Goal: Transaction & Acquisition: Purchase product/service

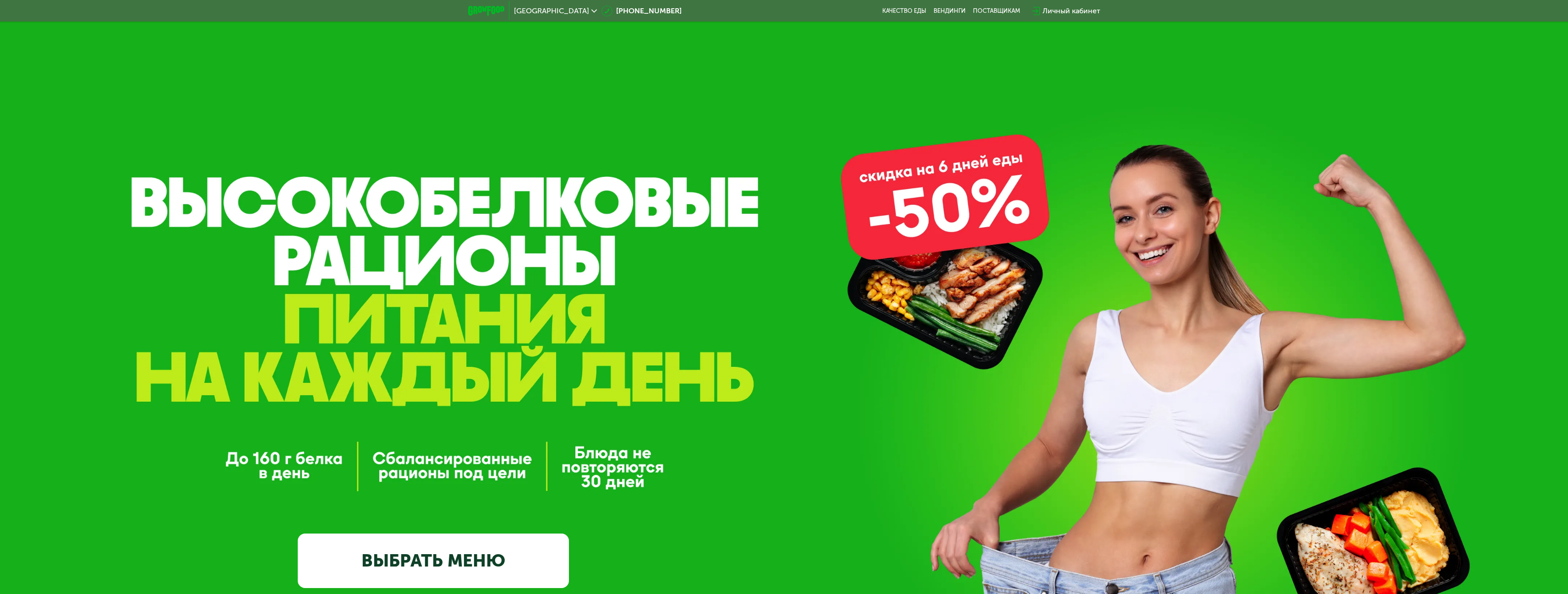
click at [380, 128] on div "GrowFood — доставка правильного питания ВЫБРАТЬ МЕНЮ" at bounding box center [784, 354] width 1568 height 708
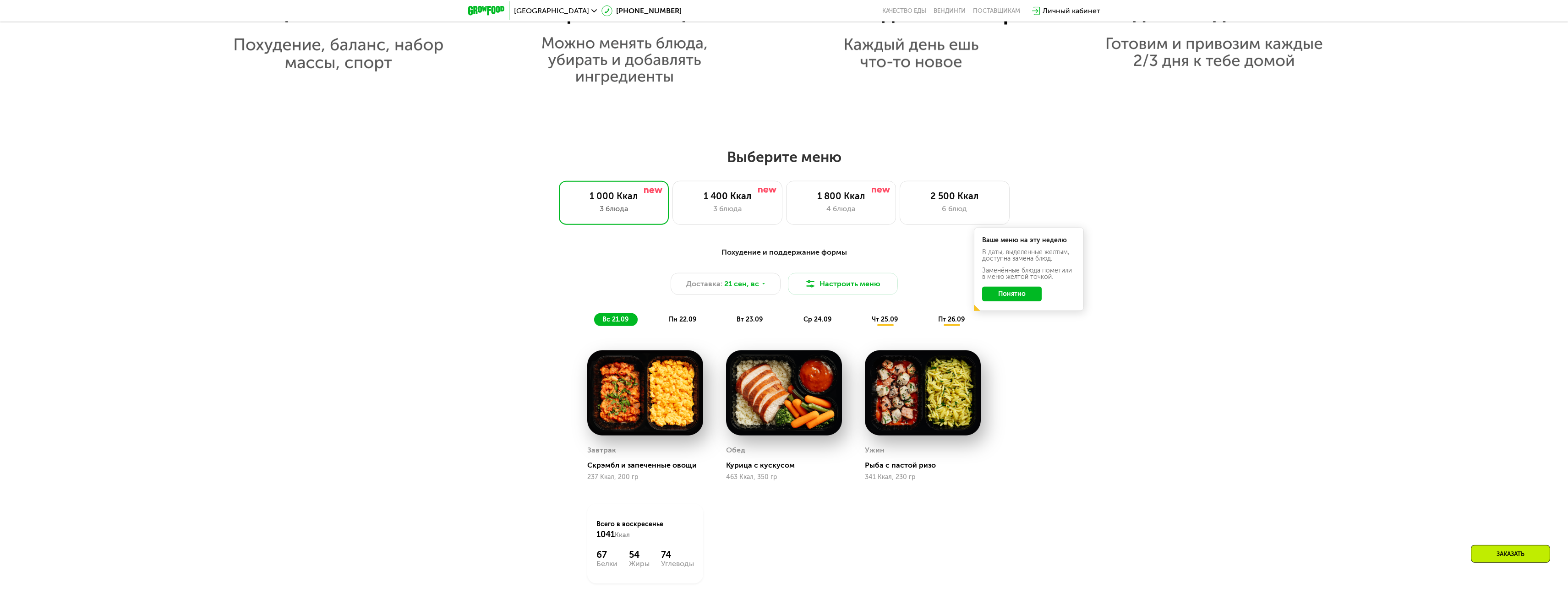
scroll to position [1247, 0]
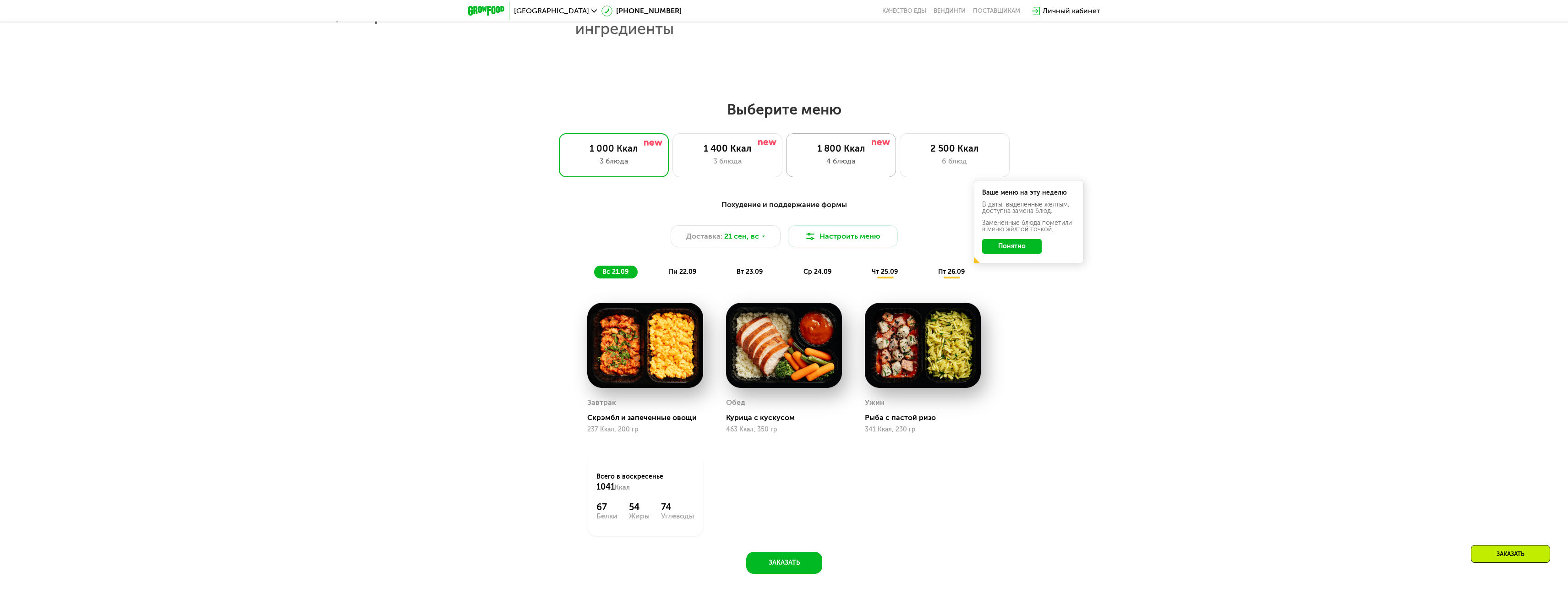
click at [826, 161] on div "4 блюда" at bounding box center [841, 161] width 91 height 11
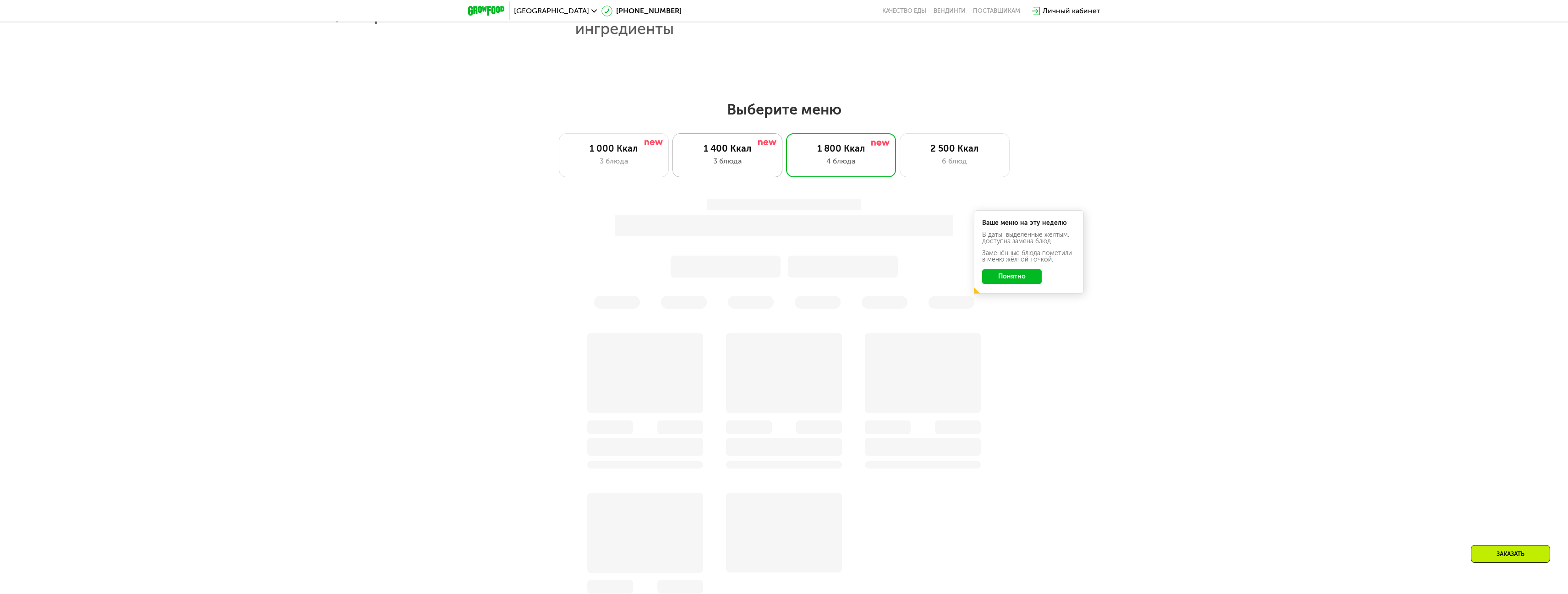
click at [755, 171] on div "1 400 Ккал 3 блюда" at bounding box center [727, 155] width 110 height 44
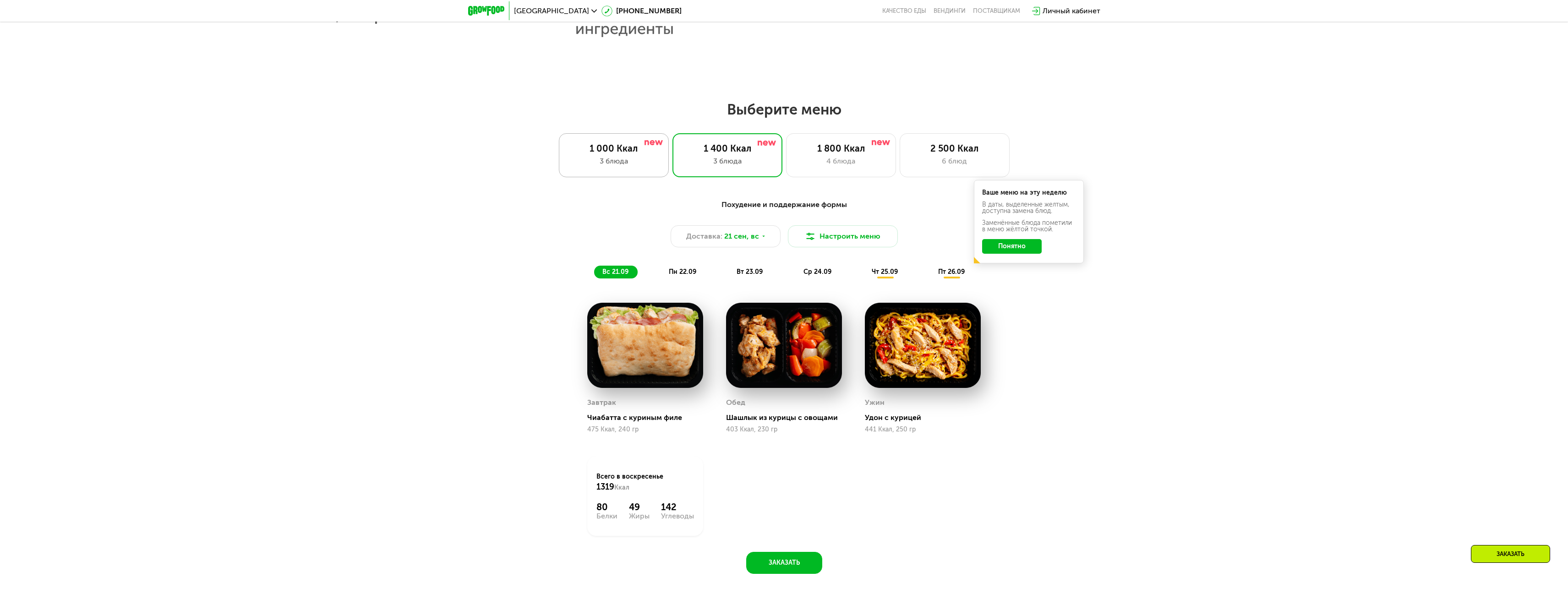
click at [640, 162] on div "3 блюда" at bounding box center [614, 161] width 91 height 11
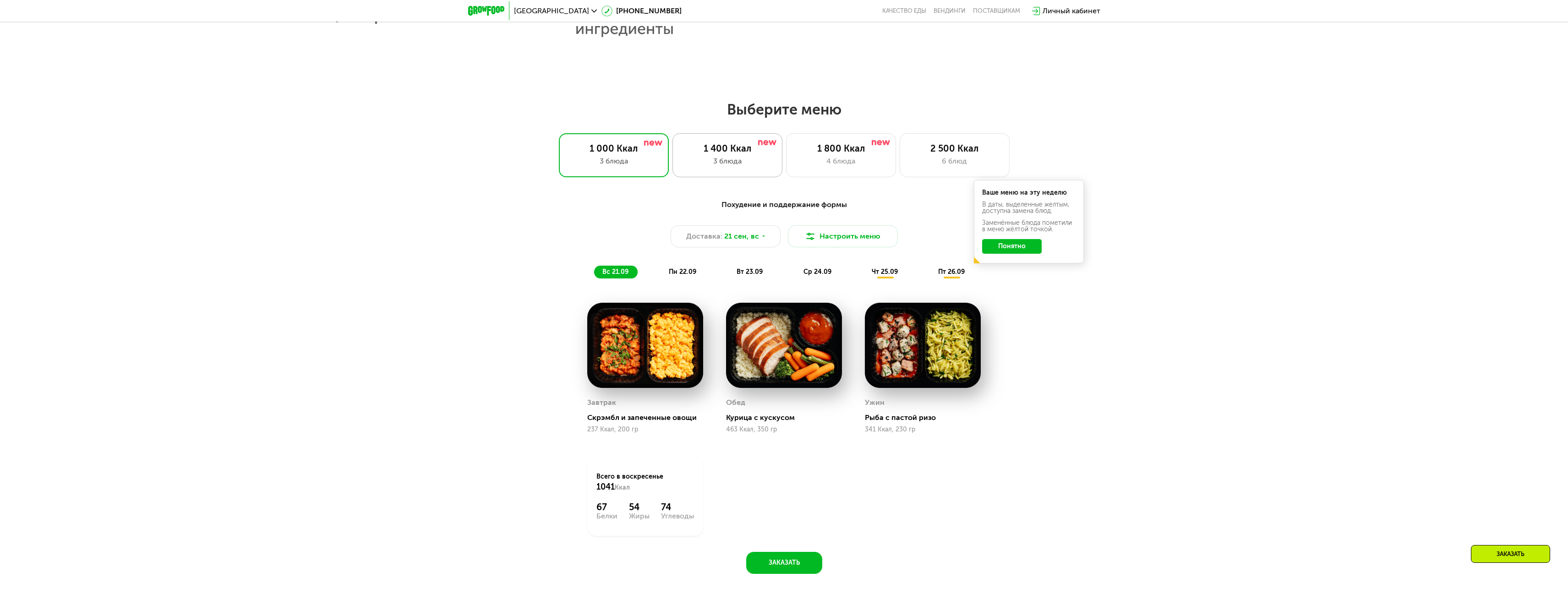
click at [713, 158] on div "1 400 Ккал 3 блюда" at bounding box center [727, 155] width 110 height 44
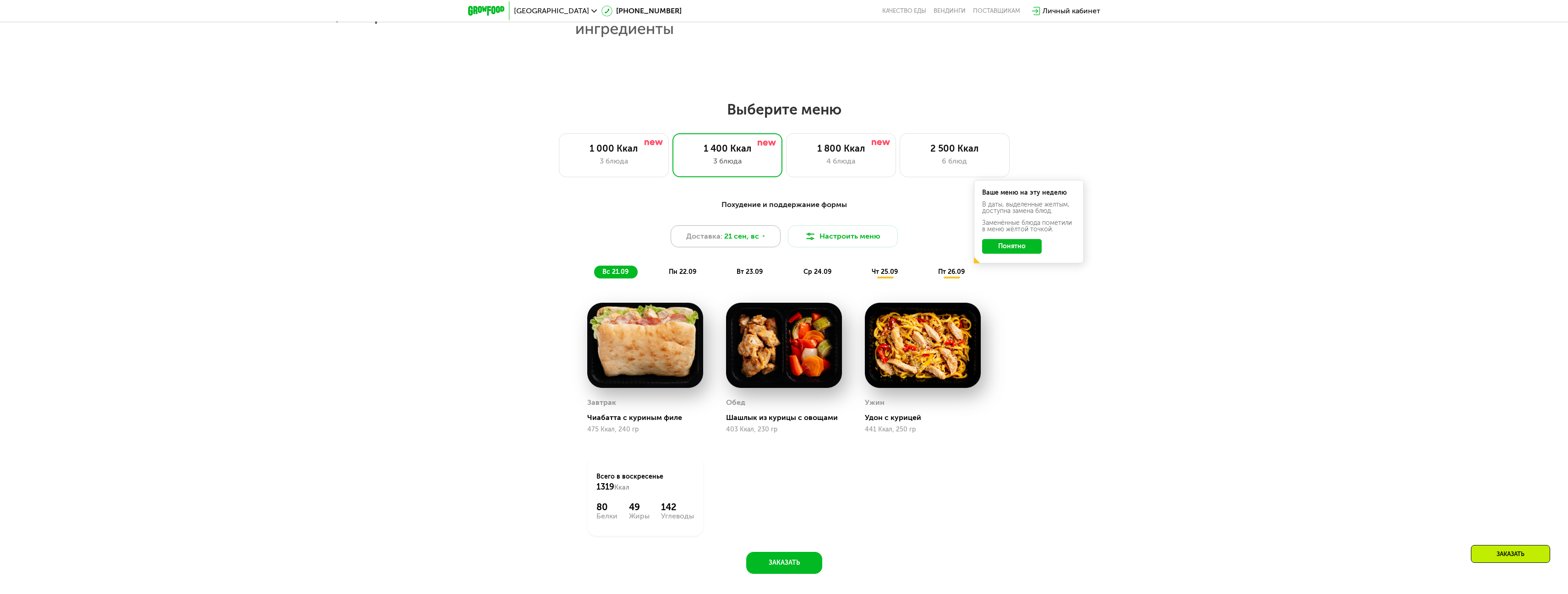
scroll to position [1402, 0]
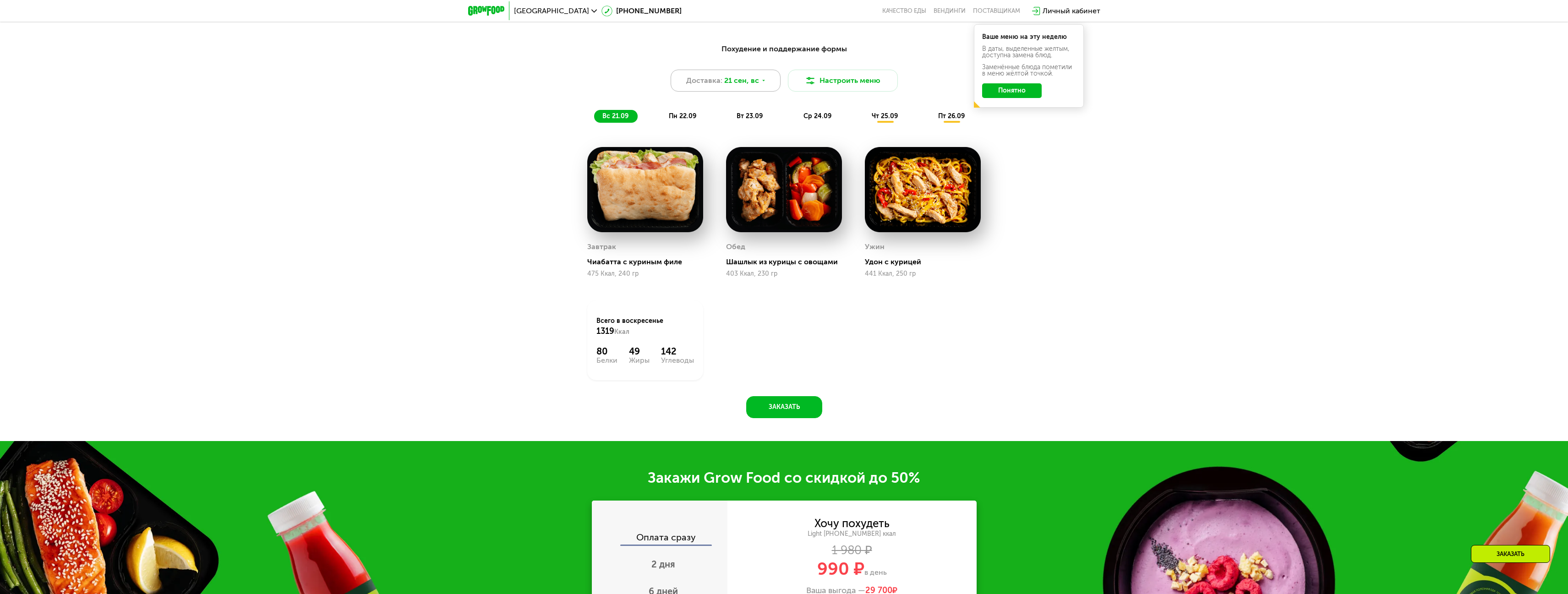
click at [771, 85] on div "Доставка: 21 сен, вс" at bounding box center [725, 80] width 110 height 22
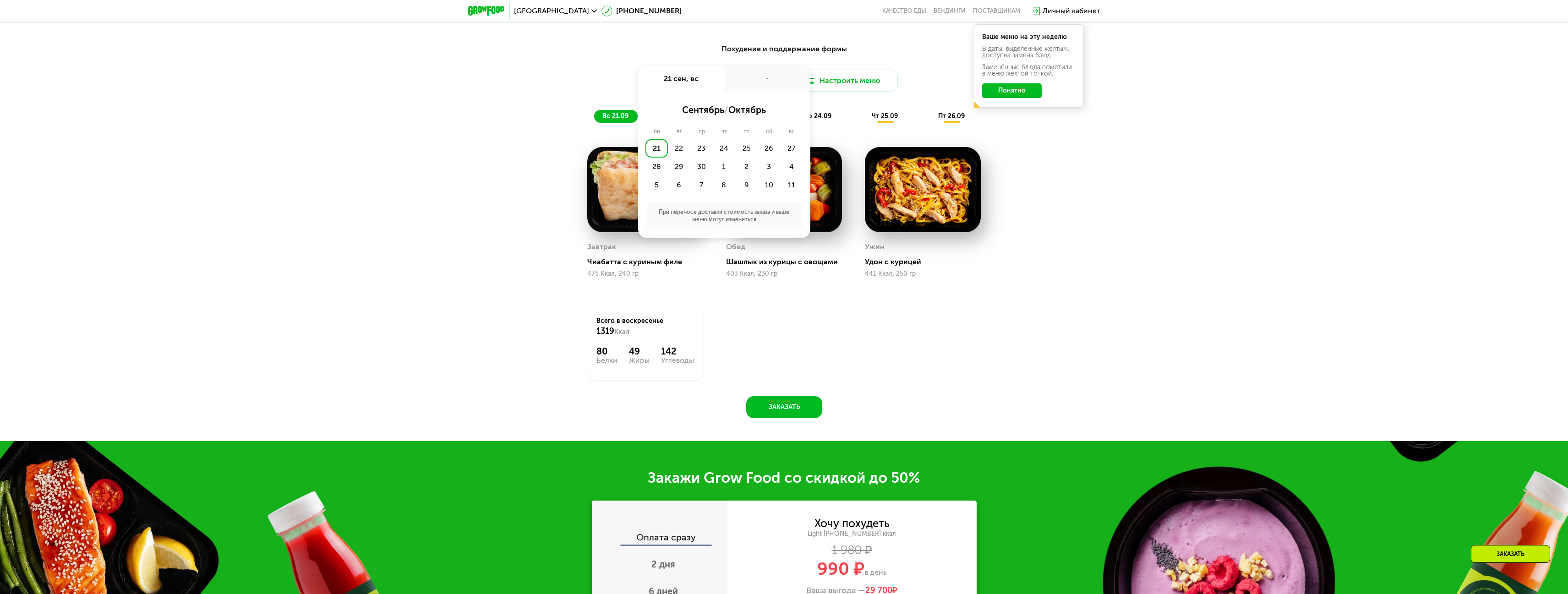
click at [919, 87] on div "Доставка: [DATE] сен, вс - сентябрь / октябрь пн вт ср чт пт сб вс 21 22 23 24 …" at bounding box center [784, 80] width 543 height 22
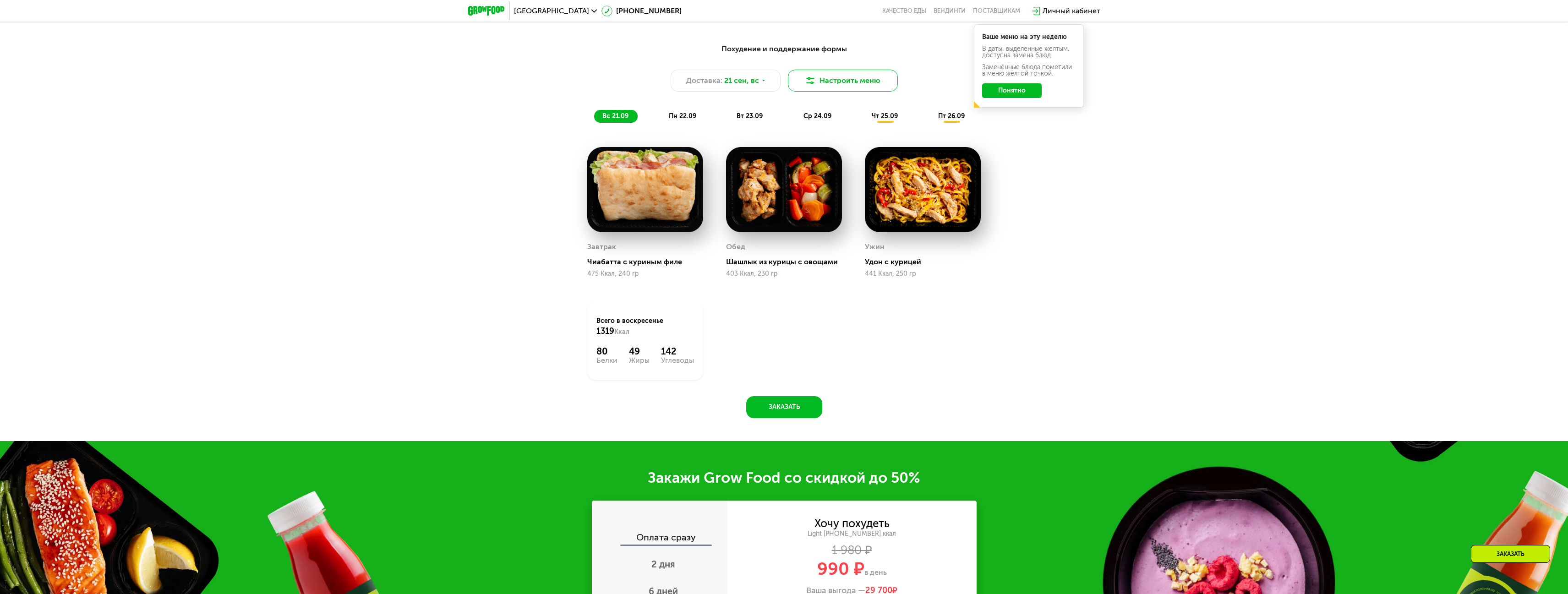
click at [876, 90] on button "Настроить меню" at bounding box center [843, 80] width 110 height 22
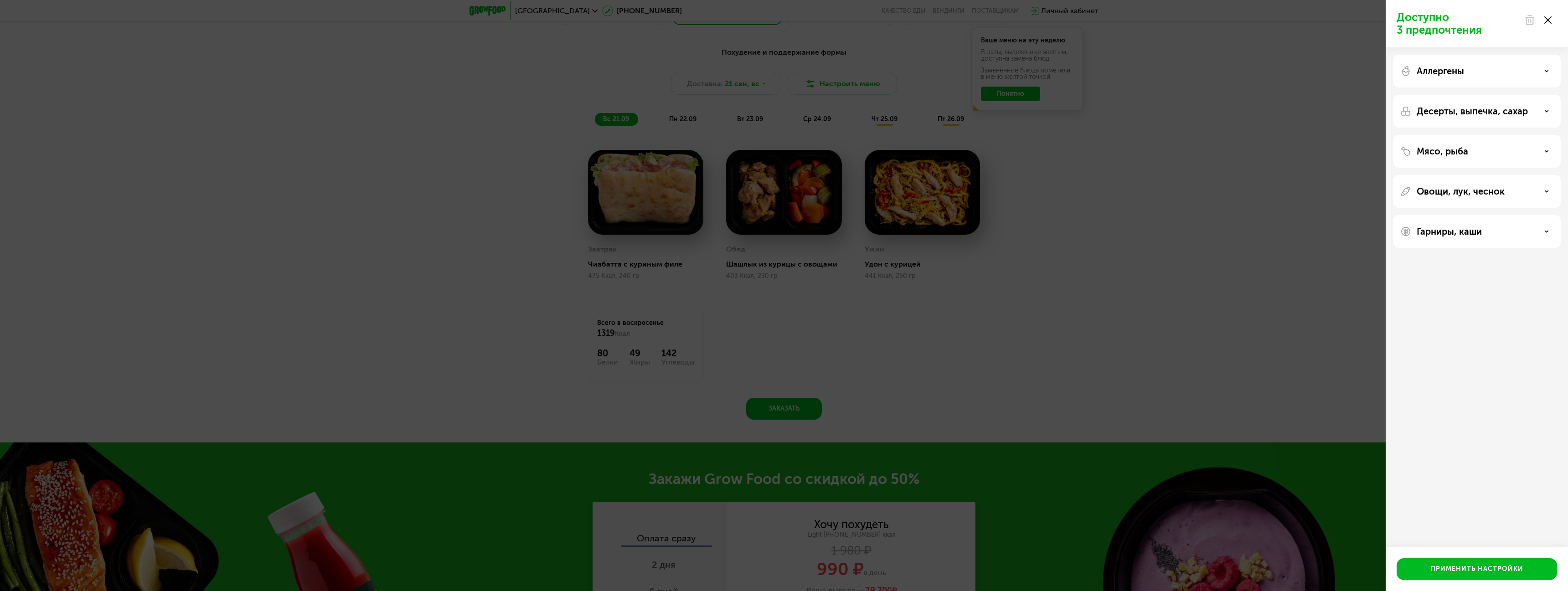
click at [1514, 224] on div "Гарниры, каши" at bounding box center [1477, 231] width 168 height 33
drag, startPoint x: 1514, startPoint y: 233, endPoint x: 1524, endPoint y: 237, distance: 10.8
click at [1517, 233] on div "Гарниры, каши" at bounding box center [1477, 232] width 153 height 11
click at [1524, 237] on div "Гарниры, каши" at bounding box center [1477, 232] width 153 height 11
click at [1234, 197] on div "Доступно 3 предпочтения Аллергены Десерты, выпечка, сахар Мясо, рыба Овощи, лук…" at bounding box center [784, 295] width 1568 height 591
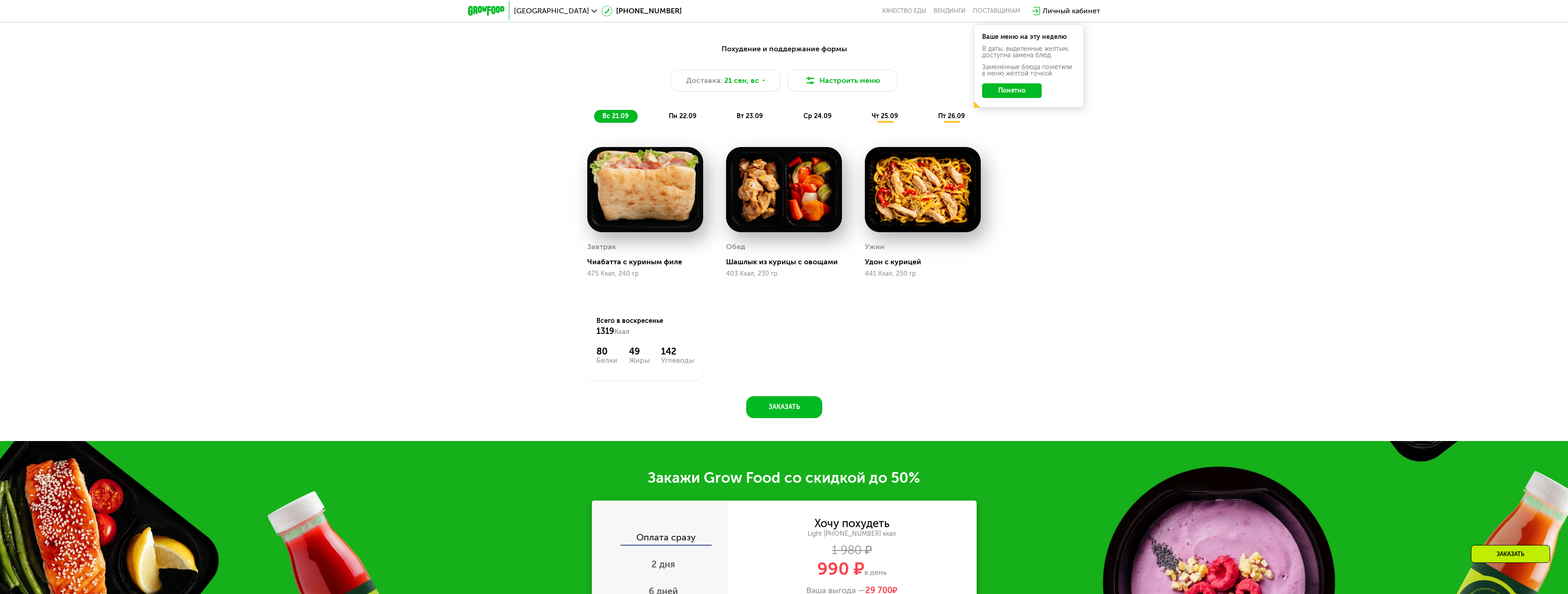
click at [690, 120] on span "пн 22.09" at bounding box center [683, 116] width 27 height 8
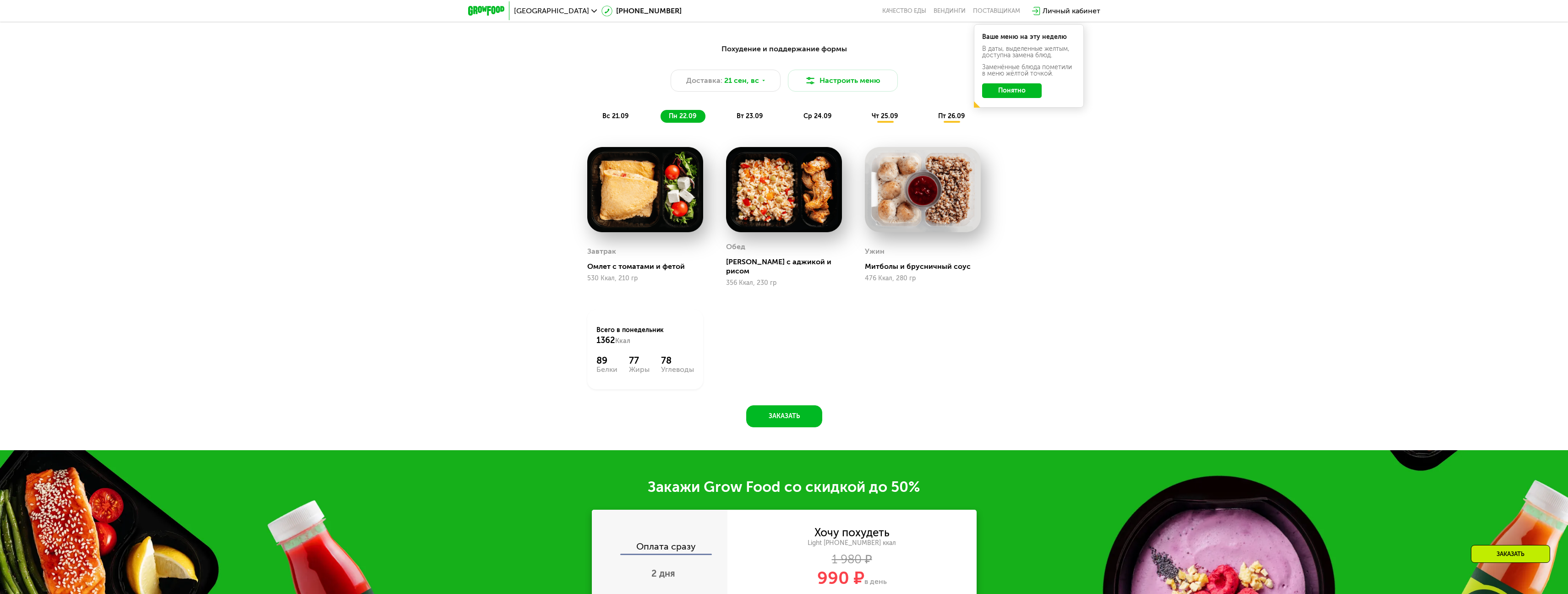
click at [773, 110] on div "Похудение и поддержание формы Доставка: [DATE] Настроить меню вс 21.09 пн 22.09…" at bounding box center [784, 83] width 543 height 79
click at [745, 115] on div "вт 23.09" at bounding box center [750, 116] width 43 height 13
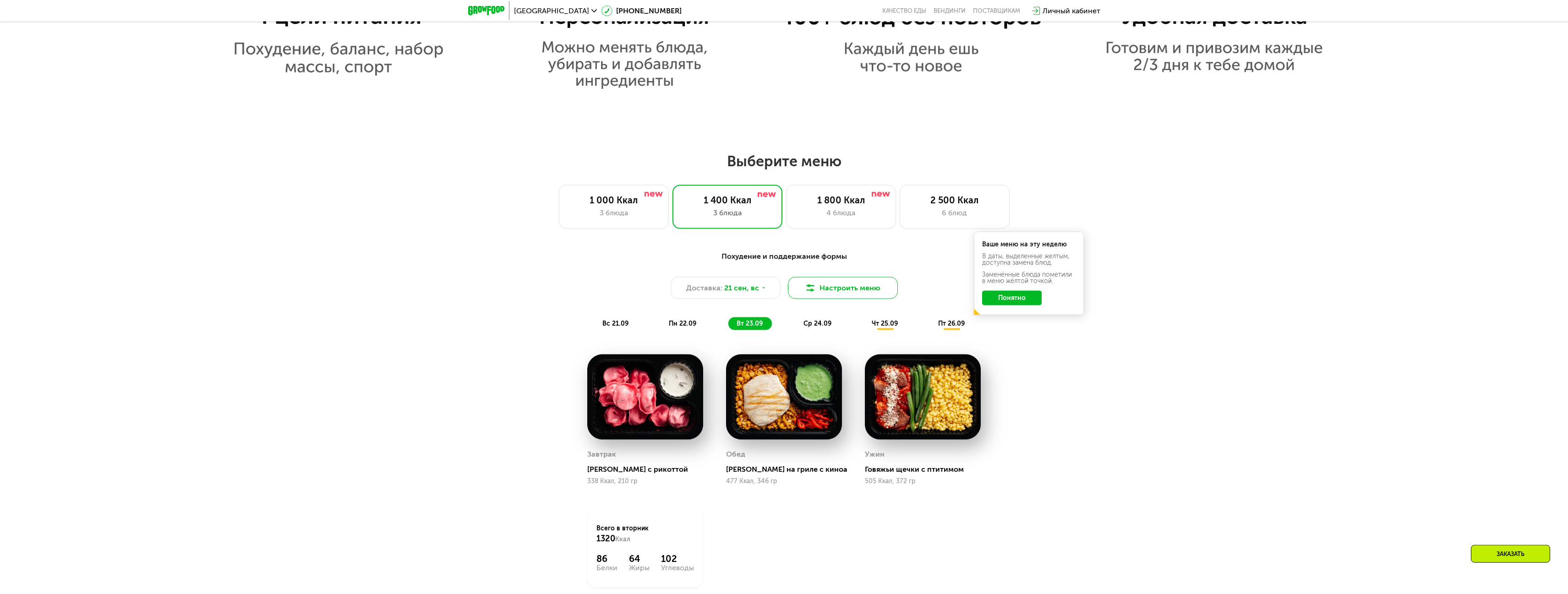
scroll to position [1247, 0]
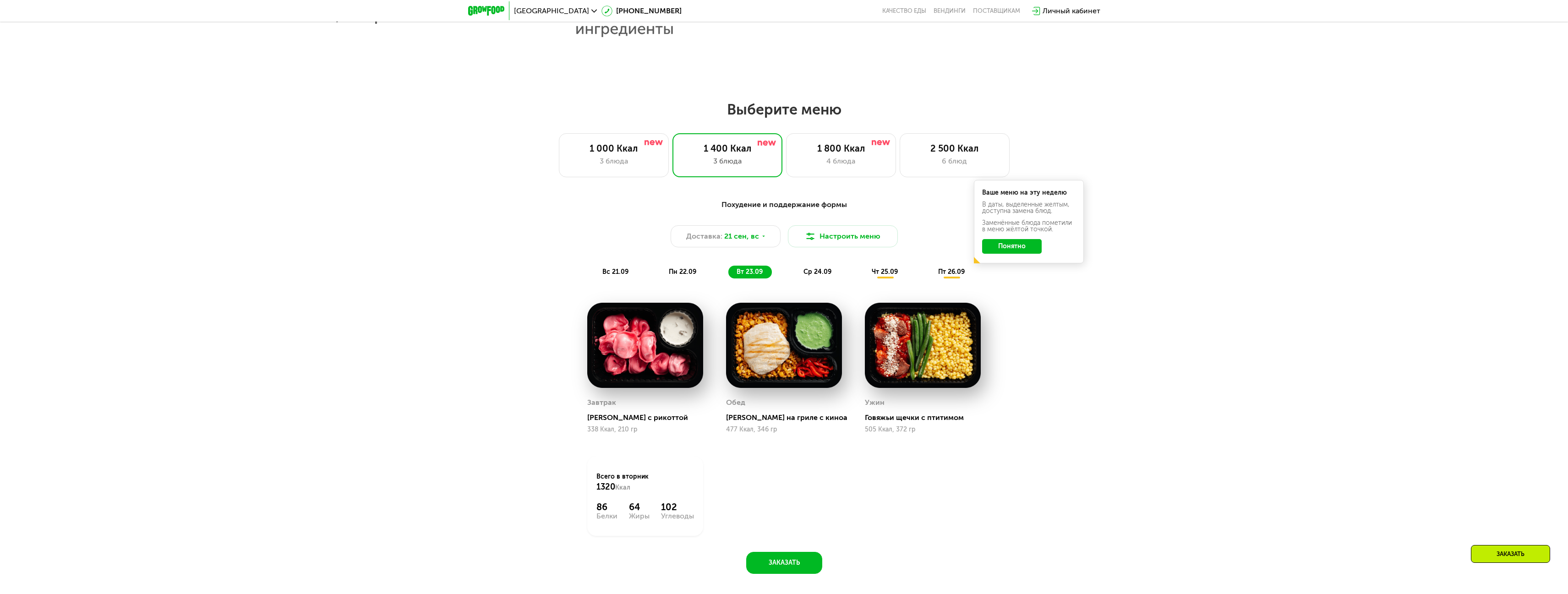
click at [811, 279] on div "ср 24.09" at bounding box center [818, 272] width 45 height 13
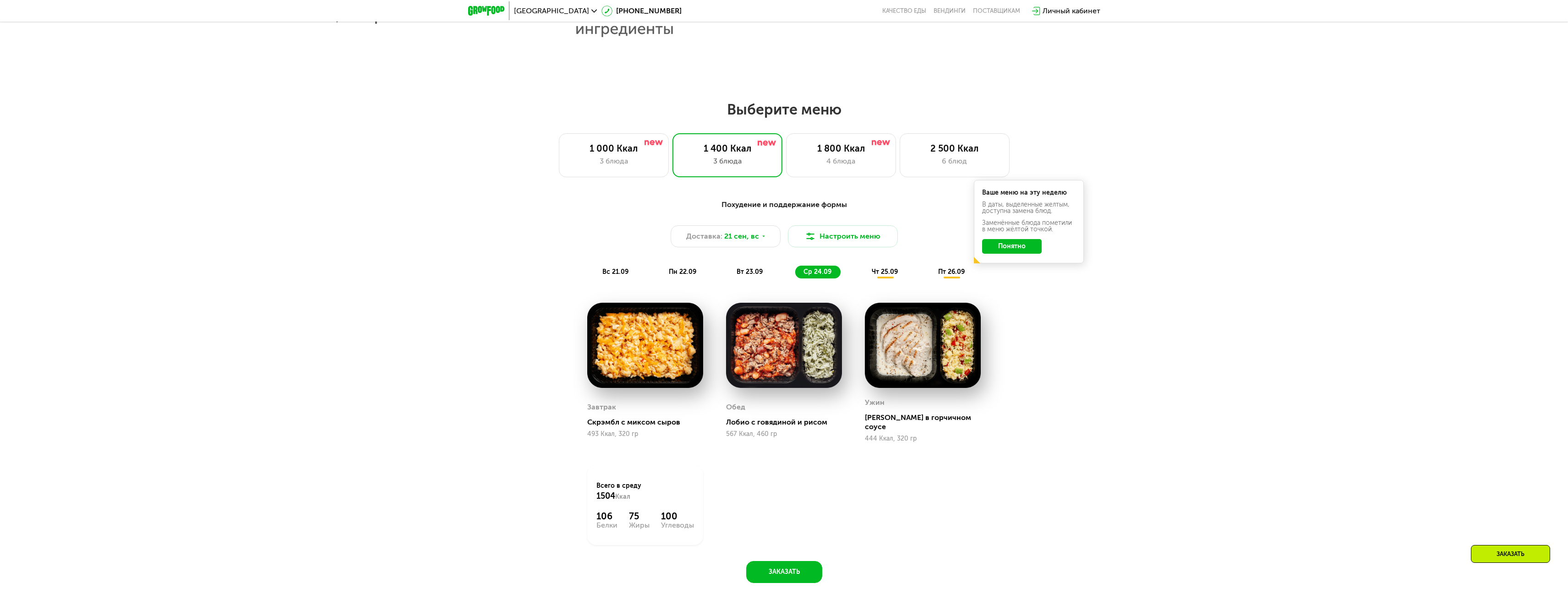
click at [888, 273] on span "чт 25.09" at bounding box center [885, 272] width 26 height 8
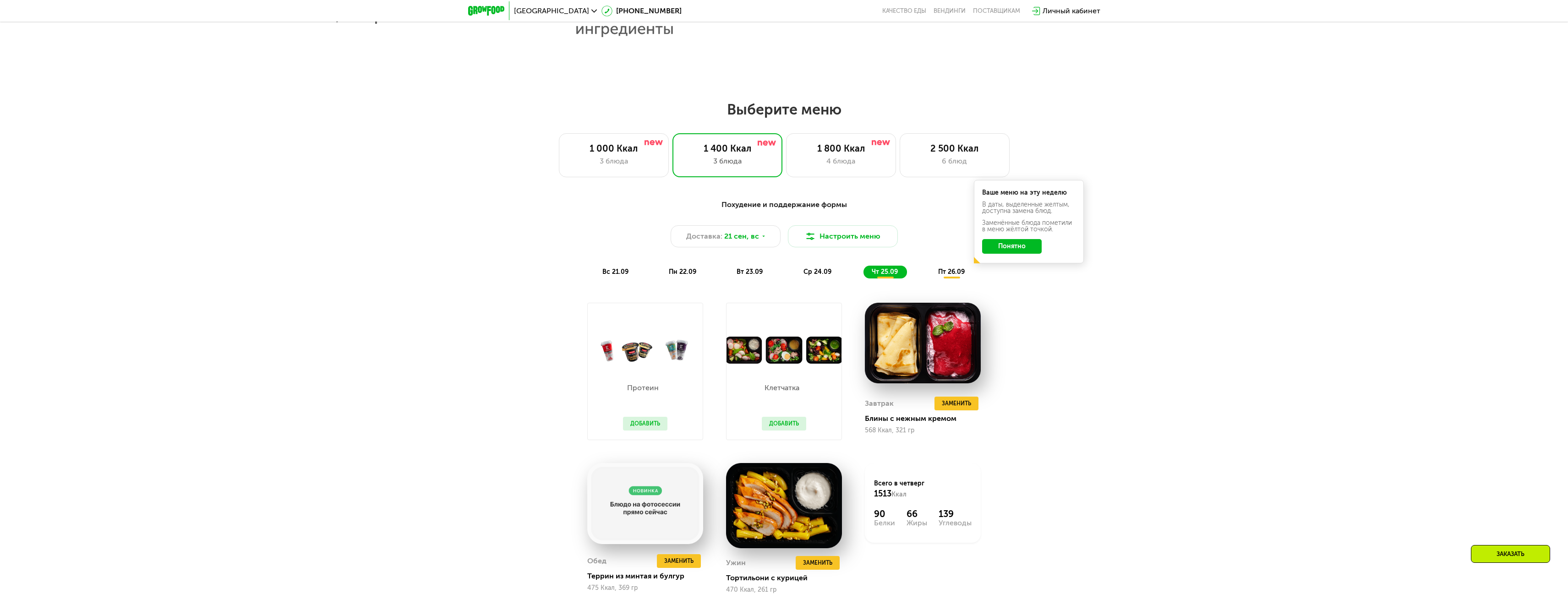
scroll to position [1402, 0]
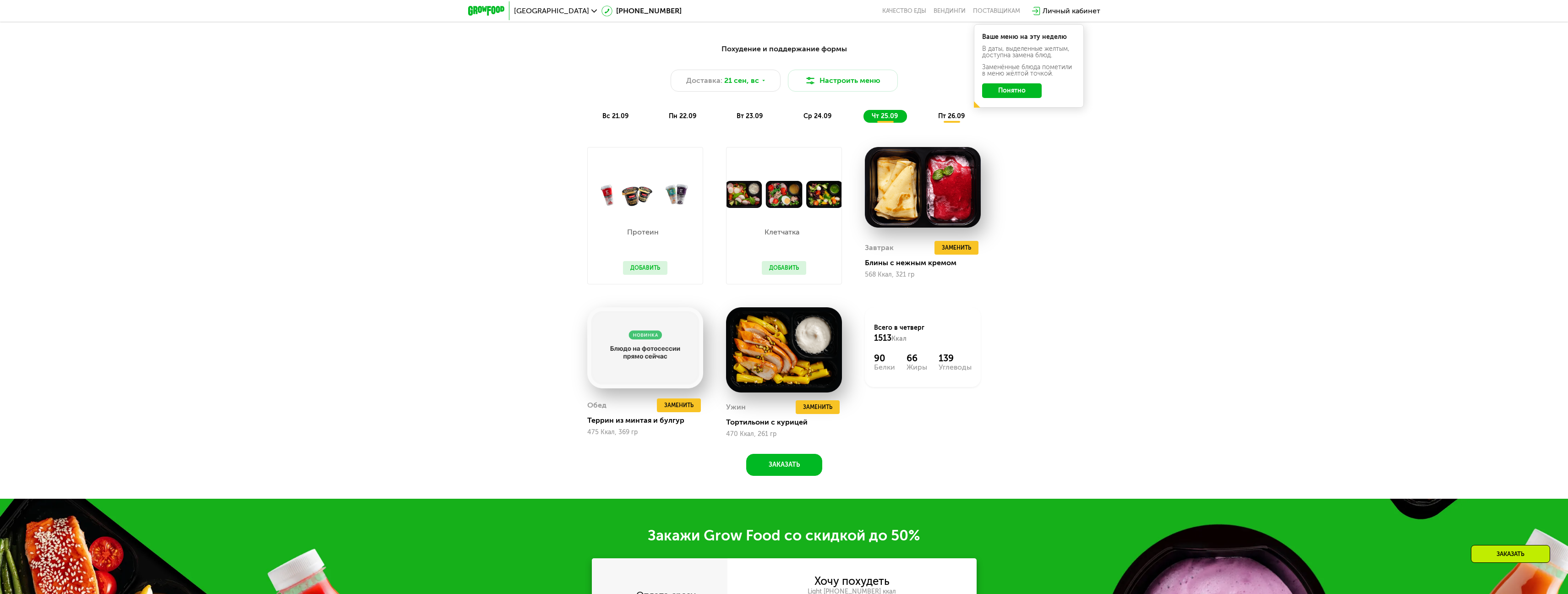
click at [948, 120] on span "пт 26.09" at bounding box center [952, 116] width 26 height 8
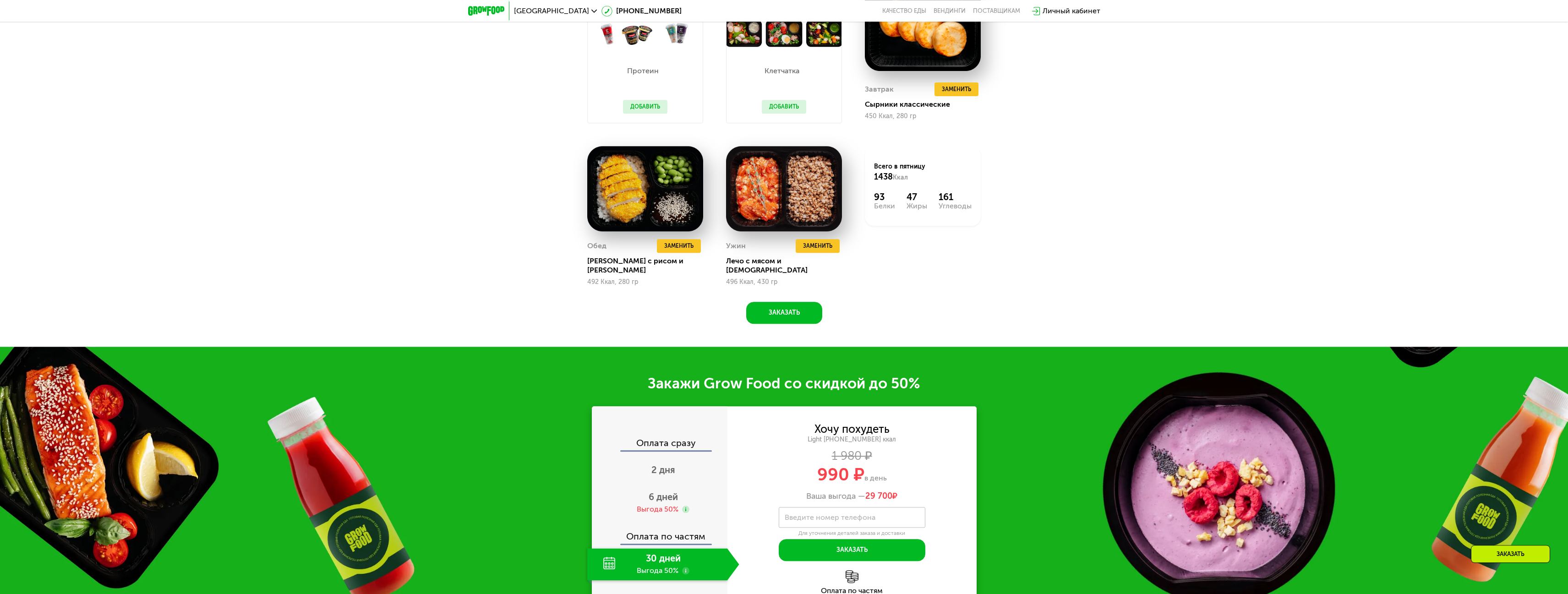
scroll to position [1558, 0]
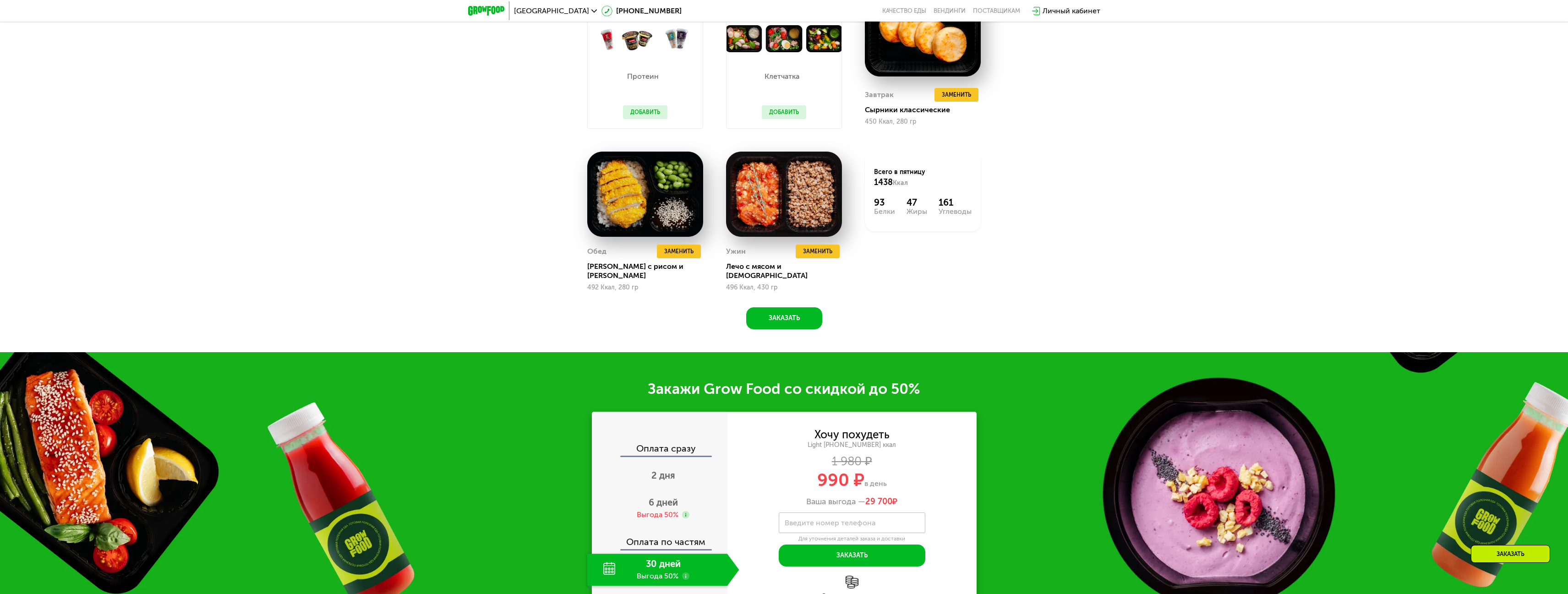
click at [489, 236] on div "Похудение и поддержание формы Доставка: [DATE] Настроить меню вс 21.09 пн 22.09…" at bounding box center [784, 114] width 1568 height 478
